Goal: Information Seeking & Learning: Compare options

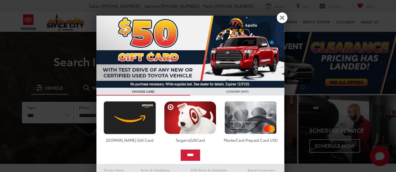
click at [278, 23] on img at bounding box center [190, 52] width 188 height 72
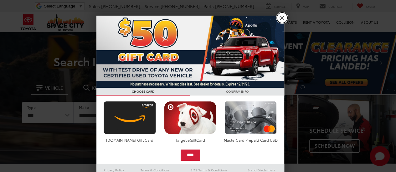
click at [278, 22] on link "X" at bounding box center [282, 18] width 11 height 11
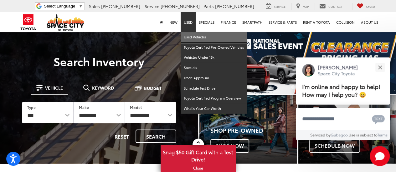
click at [192, 35] on link "Used Vehicles" at bounding box center [214, 37] width 66 height 10
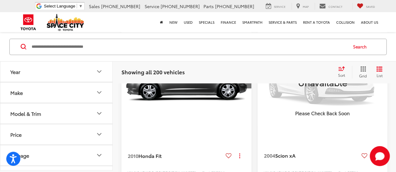
scroll to position [93, 0]
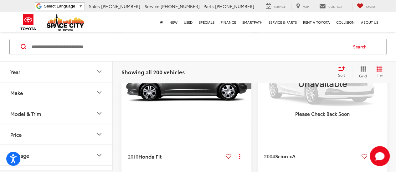
click at [93, 107] on button "Model & Trim" at bounding box center [56, 114] width 113 height 20
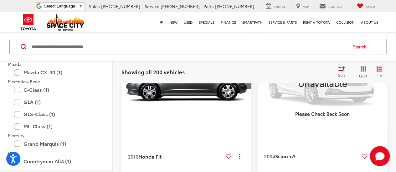
scroll to position [688, 0]
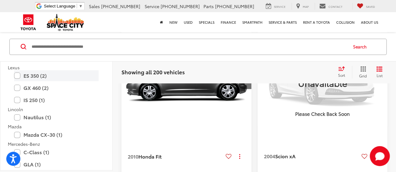
click at [47, 78] on label "ES 350 (2)" at bounding box center [56, 75] width 84 height 11
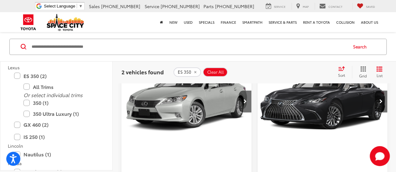
scroll to position [69, 0]
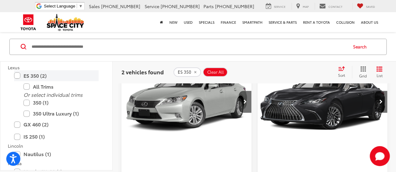
click at [18, 75] on label "ES 350 (2)" at bounding box center [56, 75] width 84 height 11
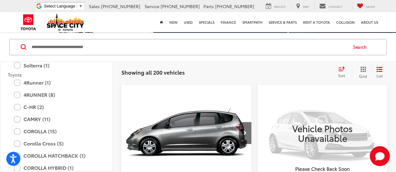
scroll to position [1064, 0]
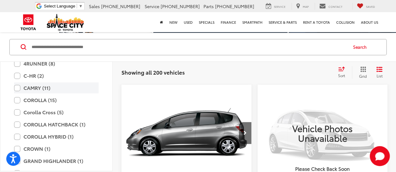
click at [19, 88] on label "CAMRY (11)" at bounding box center [56, 88] width 84 height 11
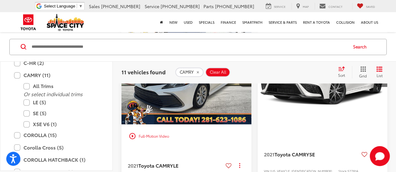
scroll to position [539, 0]
